Goal: Task Accomplishment & Management: Manage account settings

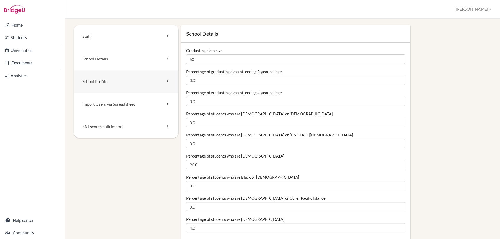
click at [94, 82] on link "School Profile" at bounding box center [126, 81] width 104 height 23
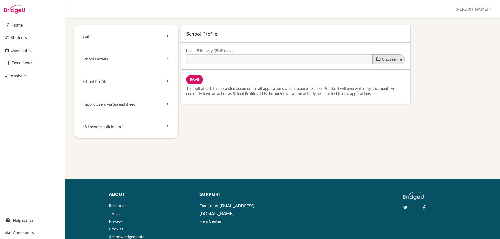
click at [380, 59] on span at bounding box center [378, 58] width 5 height 5
click at [266, 59] on input "Choose file" at bounding box center [226, 57] width 80 height 6
type input "C:\fakepath\School Profile 2526_compressed.pdf"
type input "School Profile 2526_compressed.pdf"
click at [201, 80] on input "Save" at bounding box center [194, 80] width 17 height 10
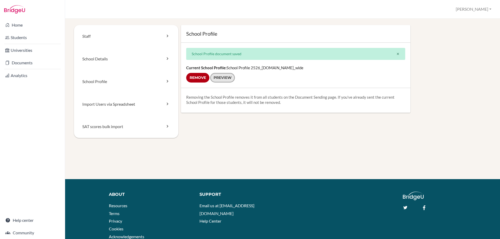
click at [218, 78] on link "Preview" at bounding box center [222, 78] width 25 height 10
